Goal: Task Accomplishment & Management: Complete application form

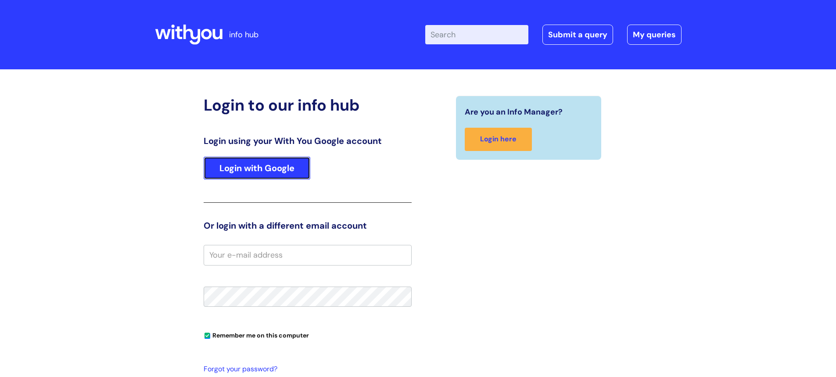
click at [272, 176] on link "Login with Google" at bounding box center [257, 168] width 107 height 23
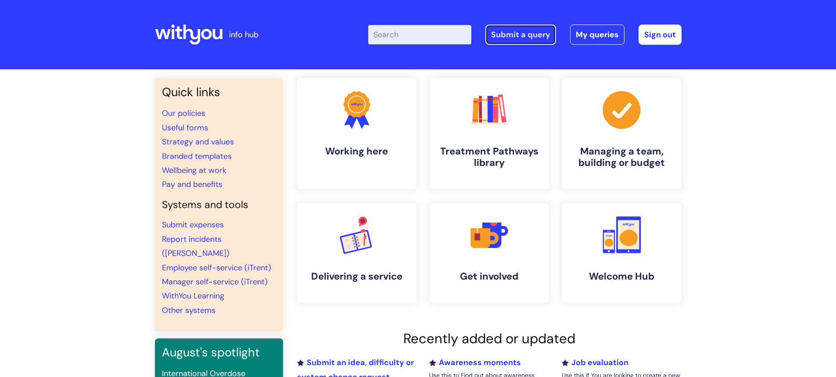
click at [521, 37] on link "Submit a query" at bounding box center [520, 35] width 71 height 20
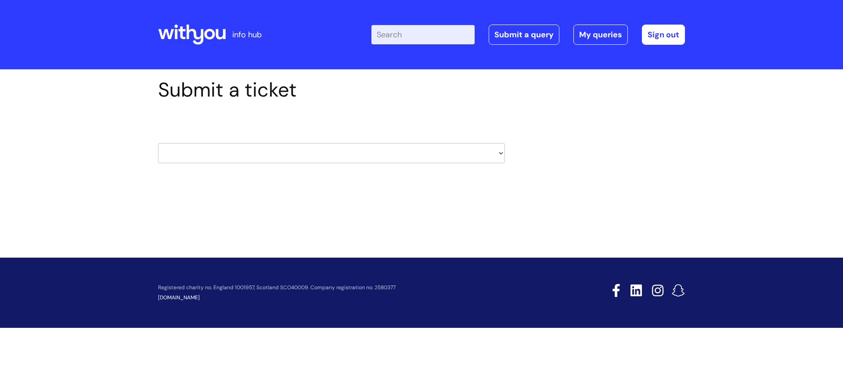
click at [501, 155] on select "HR / People IT and Support Clinical Drug Alerts Finance Accounts Data Support T…" at bounding box center [331, 153] width 347 height 20
select select "hr_/_people"
click at [158, 143] on select "HR / People IT and Support Clinical Drug Alerts Finance Accounts Data Support T…" at bounding box center [331, 153] width 347 height 20
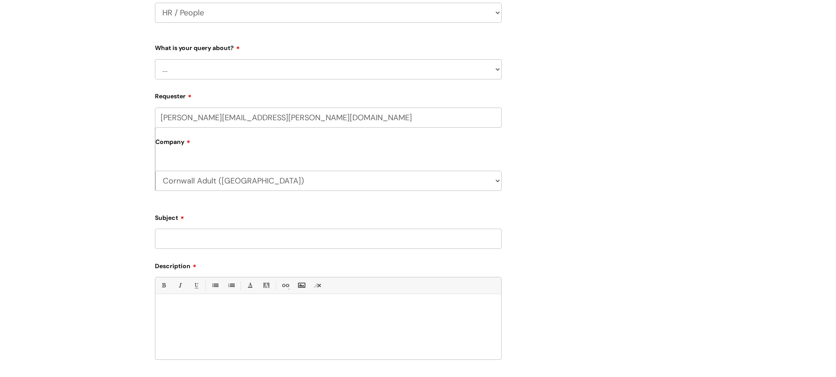
scroll to position [144, 0]
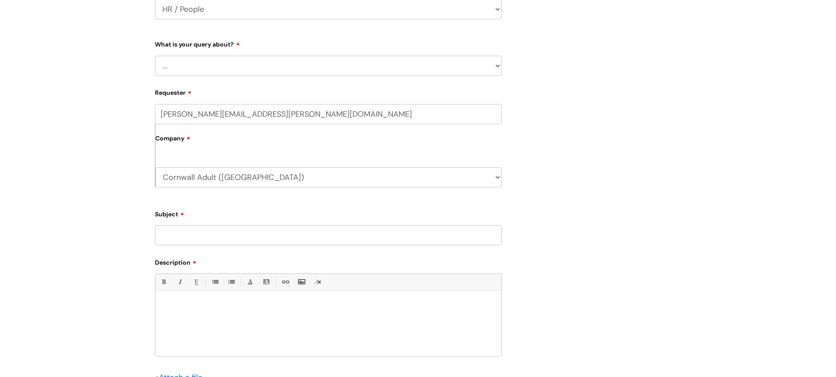
click at [498, 65] on select "... Absence Query Holiday Query Employee change request General HR Query iTrent…" at bounding box center [328, 66] width 347 height 20
select select "iTrent"
click at [155, 56] on select "... Absence Query Holiday Query Employee change request General HR Query iTrent…" at bounding box center [328, 66] width 347 height 20
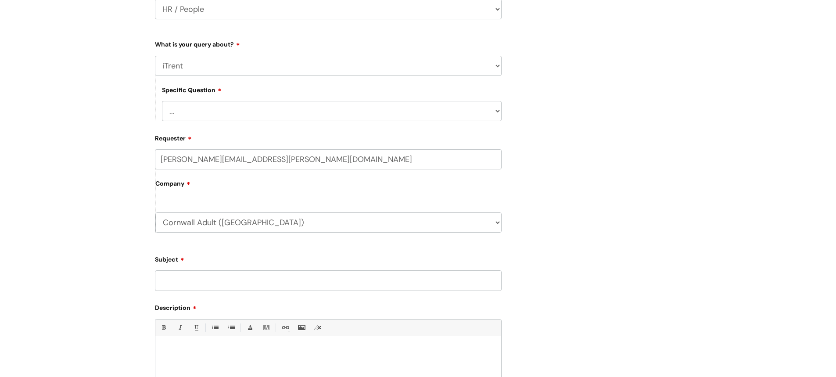
click at [499, 111] on select "... I can’t log in to iTrent I need to change someone’s line manager Issue with…" at bounding box center [332, 111] width 340 height 20
select select "I need to change someone’s line manager"
click at [162, 101] on select "... I can’t log in to iTrent I need to change someone’s line manager Issue with…" at bounding box center [332, 111] width 340 height 20
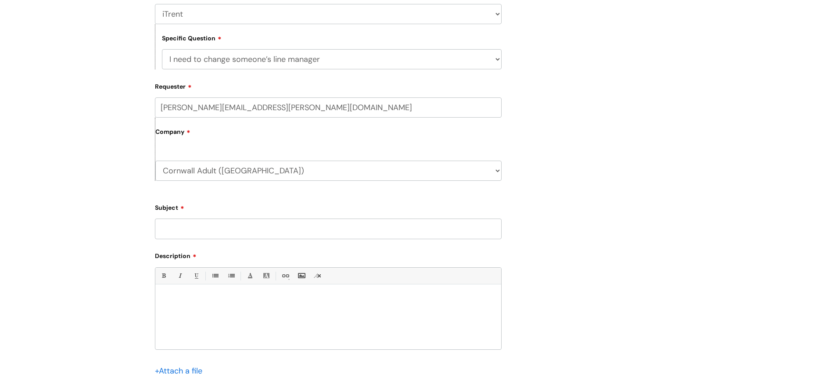
scroll to position [276, 0]
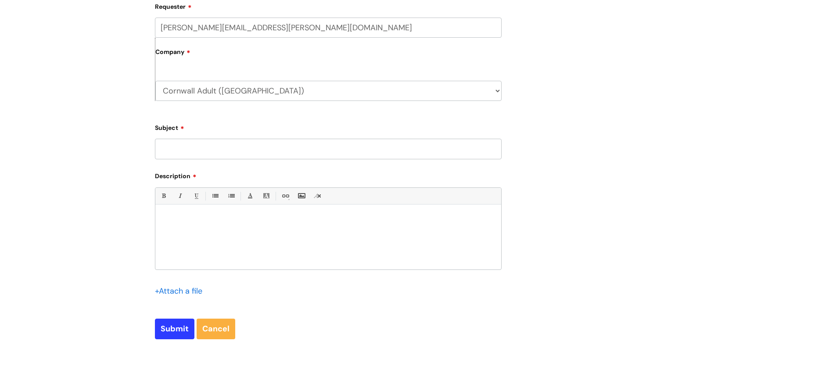
click at [308, 238] on div at bounding box center [328, 239] width 346 height 61
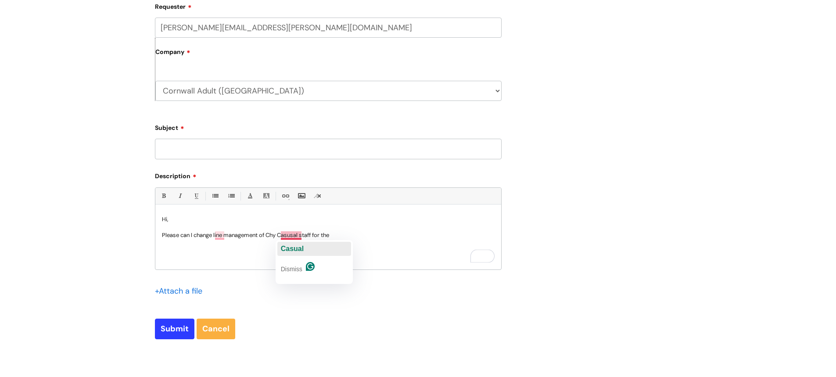
click at [290, 247] on span "Casual" at bounding box center [292, 248] width 23 height 7
click at [302, 235] on p "Please can I change line management of Chy Casual staff for the" at bounding box center [328, 235] width 333 height 8
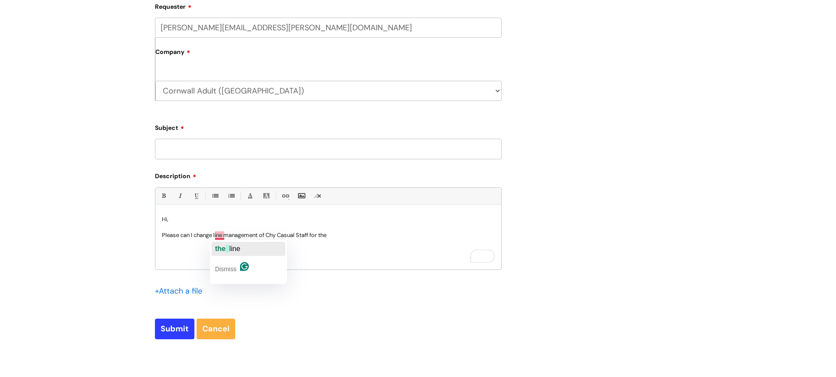
click at [223, 248] on span "the" at bounding box center [220, 248] width 11 height 7
click at [359, 235] on p "Please can I change the line management of Chy Casual Staff for the" at bounding box center [328, 235] width 333 height 8
click at [345, 233] on p "Please can I change the line management of Chy Casual Staff for the" at bounding box center [328, 235] width 333 height 8
click at [343, 233] on p "Please can I change the line management of Chy Casual Staff for the" at bounding box center [328, 235] width 333 height 8
click at [345, 233] on p "Please can I change the line management of Chy Casual Staff for the" at bounding box center [328, 235] width 333 height 8
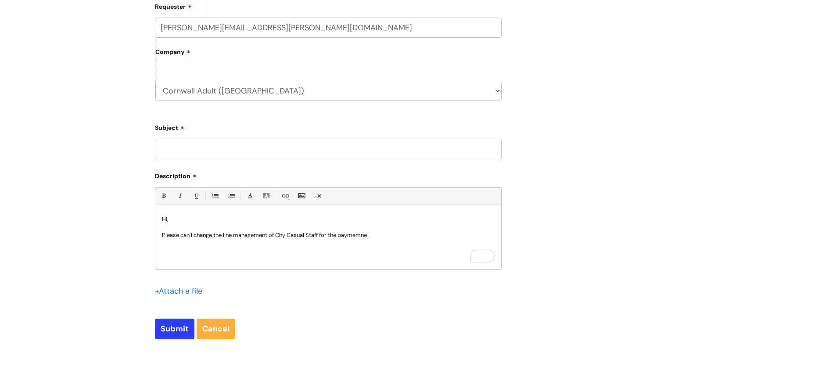
click at [357, 233] on p "Please can I change the line management of Chy Casual Staff for the paymemne" at bounding box center [328, 235] width 333 height 8
drag, startPoint x: 357, startPoint y: 233, endPoint x: 381, endPoint y: 234, distance: 24.2
click at [381, 234] on p "Please can I change the line management of Chy Casual Staff for the paymemne" at bounding box center [328, 235] width 333 height 8
click at [341, 236] on p "Please can I change the line management of Chy Casual Staff for the paymemne" at bounding box center [328, 235] width 333 height 8
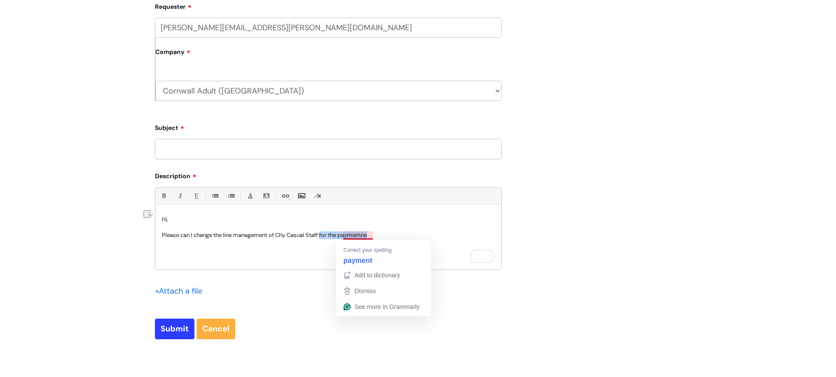
drag, startPoint x: 325, startPoint y: 234, endPoint x: 376, endPoint y: 235, distance: 51.3
click at [376, 235] on p "Please can I change the line management of Chy Casual Staff for the paymemne" at bounding box center [328, 235] width 333 height 8
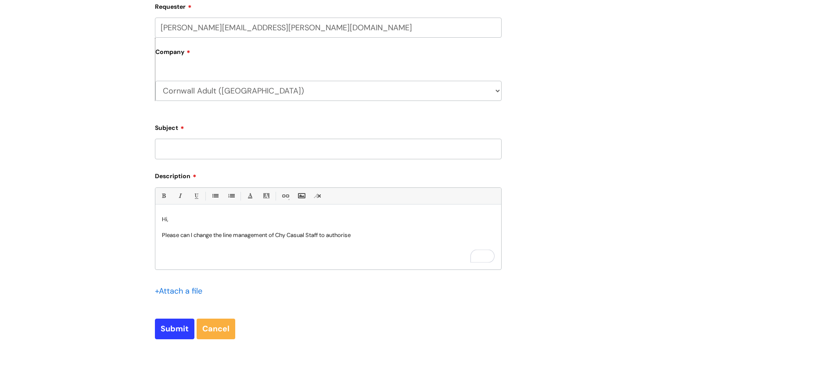
click at [346, 236] on p "Please can I change the line management of Chy Casual Staff to authorise" at bounding box center [328, 235] width 333 height 8
click at [362, 235] on p "Please can I change the line management of Chy Casual Staff to authourise" at bounding box center [328, 235] width 333 height 8
click at [344, 249] on span "authorise" at bounding box center [347, 248] width 32 height 7
click at [353, 235] on p "Please can I change the line management of Chy Casual Staff to authorise" at bounding box center [328, 235] width 333 height 8
click at [358, 237] on p "Please can I change the line management of Chy Casual Staff to authorise" at bounding box center [328, 235] width 333 height 8
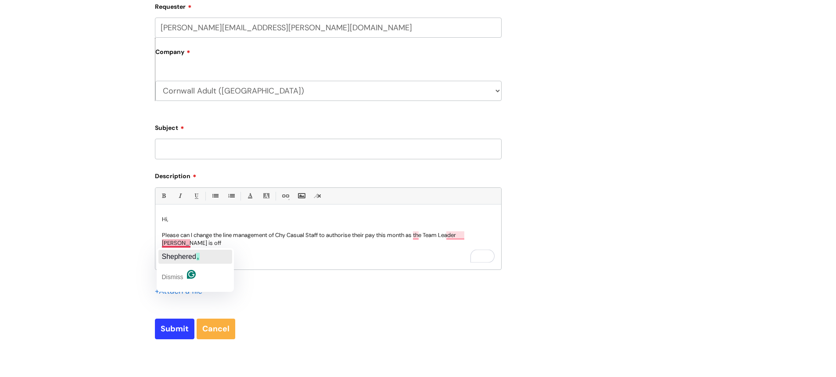
click at [176, 255] on span "Shephered" at bounding box center [179, 256] width 34 height 7
click at [184, 243] on p "Please can I change the line management of Chy Casual Staff to authorise their …" at bounding box center [328, 239] width 333 height 16
click at [184, 244] on p "Please can I change the line management of Chy Casual Staff to authorise their …" at bounding box center [328, 239] width 333 height 16
click at [209, 244] on p "Please can I change the line management of Chy Casual Staff to authorise their …" at bounding box center [328, 239] width 333 height 16
click at [212, 245] on p "Please can I change the line management of Chy Casual Staff to authorise their …" at bounding box center [328, 239] width 333 height 16
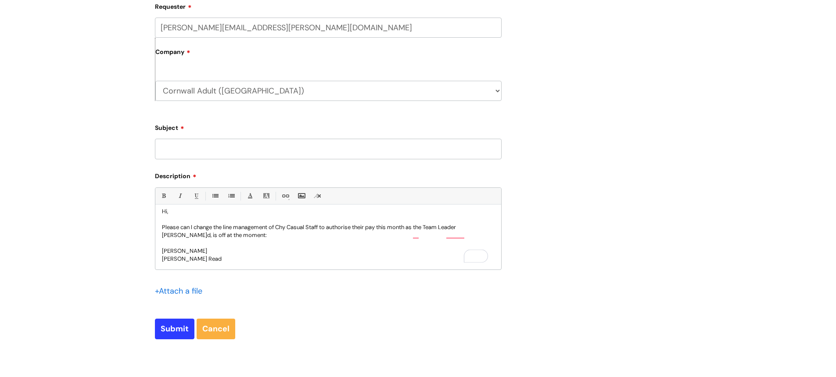
scroll to position [9, 0]
click at [167, 326] on input "Submit" at bounding box center [174, 329] width 39 height 20
